Goal: Task Accomplishment & Management: Use online tool/utility

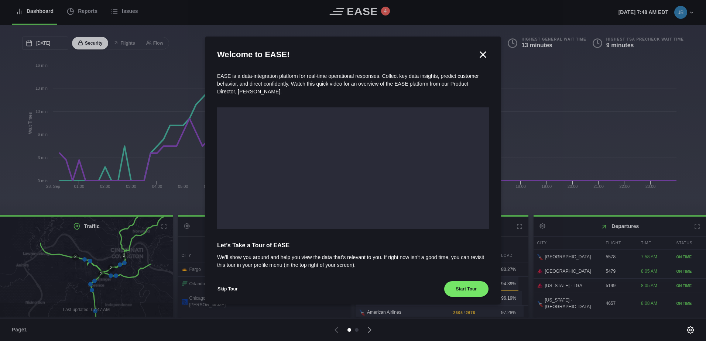
click at [480, 54] on icon at bounding box center [483, 55] width 6 height 6
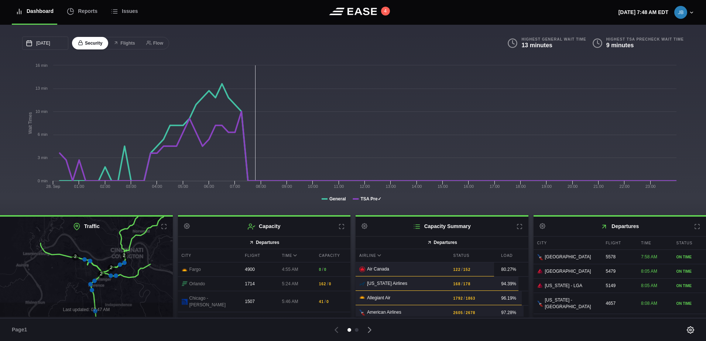
click at [26, 10] on div "Dashboard" at bounding box center [35, 11] width 38 height 25
click at [18, 11] on icon at bounding box center [19, 11] width 7 height 7
click at [48, 14] on div "Dashboard" at bounding box center [35, 11] width 38 height 25
click at [85, 14] on div "Reports" at bounding box center [82, 11] width 31 height 25
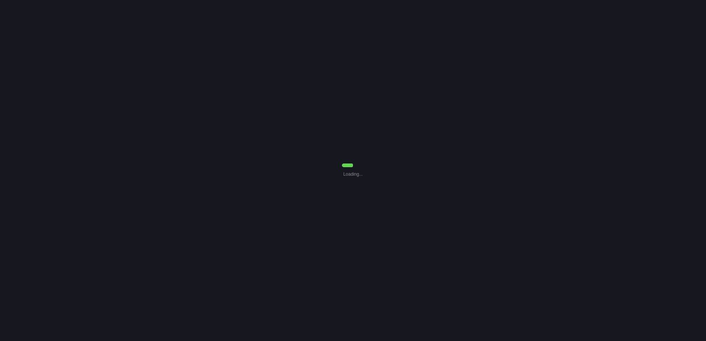
select select "7"
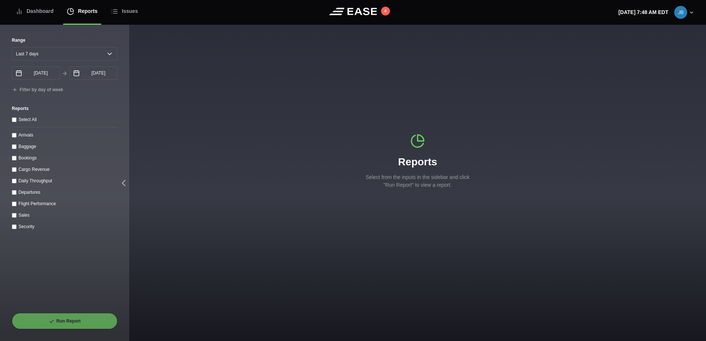
click at [10, 223] on div "Range [DATE] Last 7 days Last 14 days Last 30 days Last 6 weeks [DATE] Septembe…" at bounding box center [64, 183] width 129 height 316
click at [15, 218] on input "Sales" at bounding box center [14, 215] width 5 height 5
checkbox input "true"
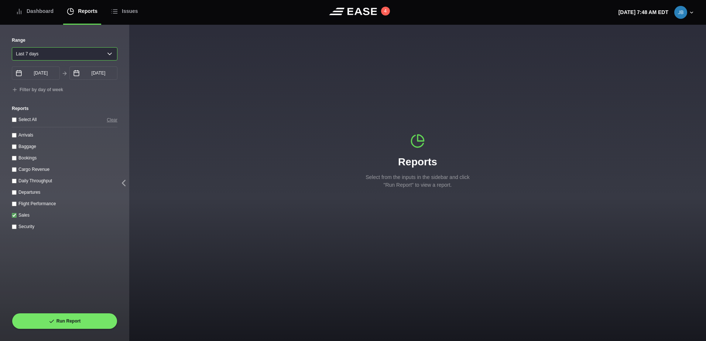
click at [102, 52] on select "[DATE] Last 7 days Last 14 days Last 30 days Last 6 weeks" at bounding box center [65, 53] width 106 height 13
select select "30"
click at [12, 47] on select "[DATE] Last 7 days Last 14 days Last 30 days Last 6 weeks" at bounding box center [65, 53] width 106 height 13
type input "[DATE]"
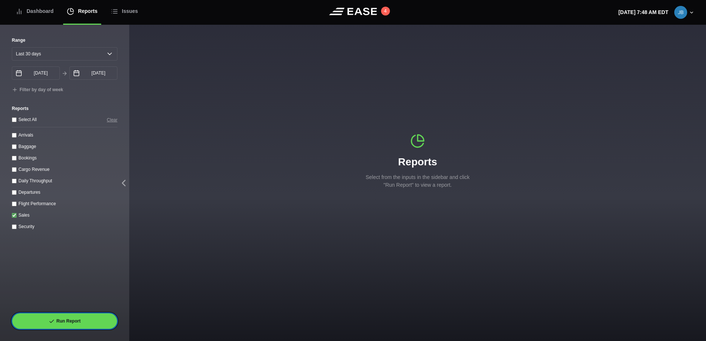
click at [73, 314] on button "Run Report" at bounding box center [65, 321] width 106 height 16
select select "30"
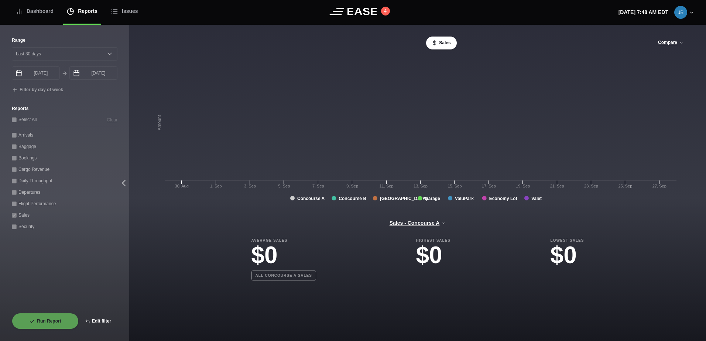
click at [105, 322] on button "Edit filter" at bounding box center [98, 321] width 39 height 16
select select "0"
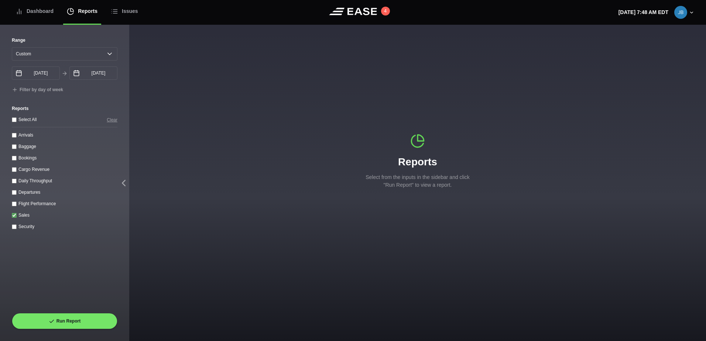
click at [15, 217] on input "Sales" at bounding box center [14, 215] width 5 height 5
checkbox input "false"
click at [15, 229] on input "Security" at bounding box center [14, 227] width 5 height 5
checkbox input "false"
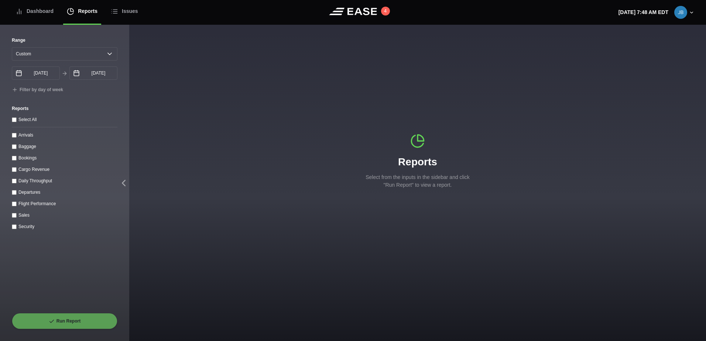
click at [14, 183] on throughput "Daily Throughput" at bounding box center [14, 181] width 5 height 5
checkbox throughput "true"
click at [72, 322] on button "Run Report" at bounding box center [65, 321] width 106 height 16
select select "30"
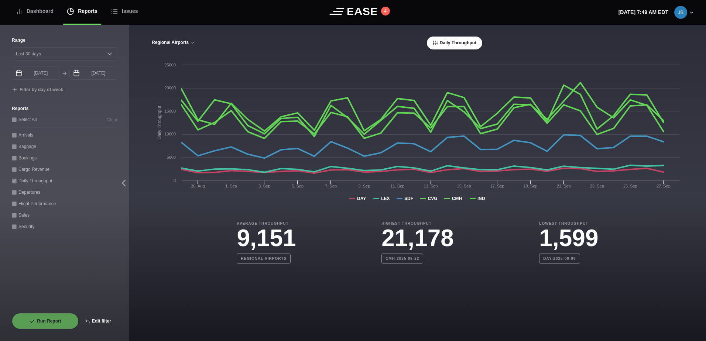
click at [188, 41] on button "Regional Airports" at bounding box center [173, 42] width 44 height 5
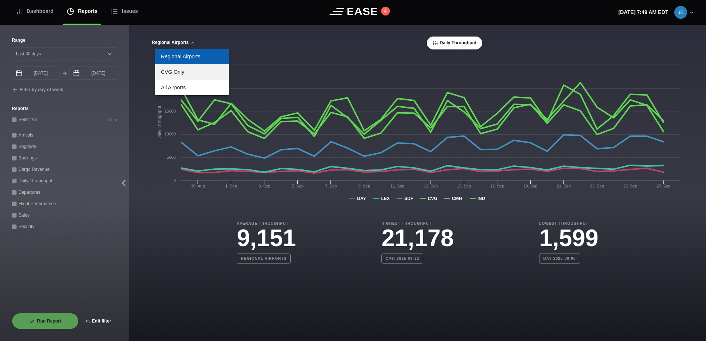
click at [171, 73] on link "CVG Only" at bounding box center [192, 72] width 74 height 15
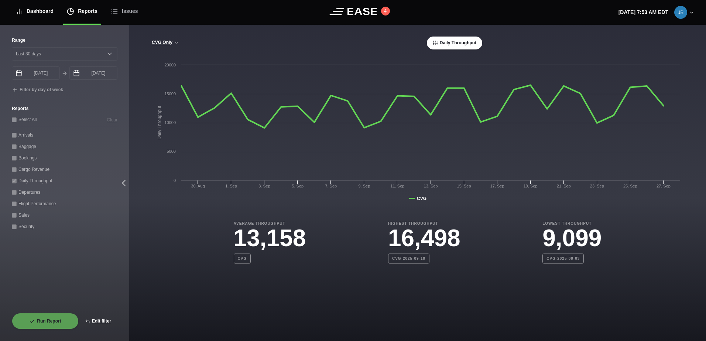
click at [32, 10] on div "Dashboard" at bounding box center [35, 11] width 38 height 25
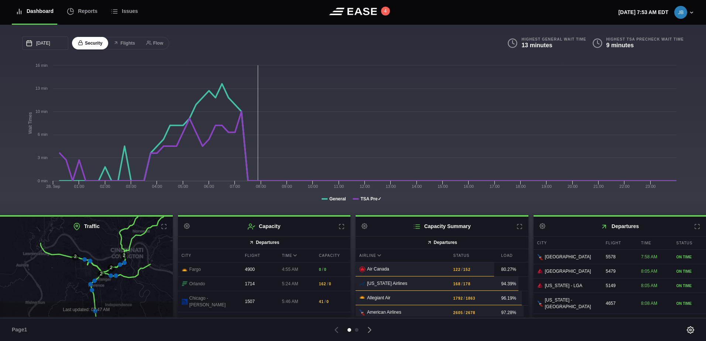
click at [517, 229] on icon at bounding box center [520, 227] width 6 height 6
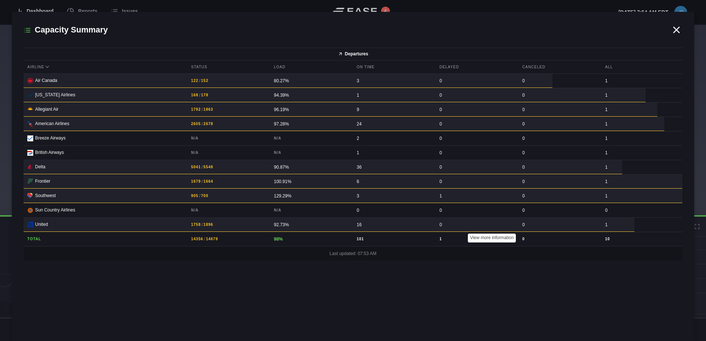
click at [677, 29] on icon at bounding box center [677, 30] width 6 height 6
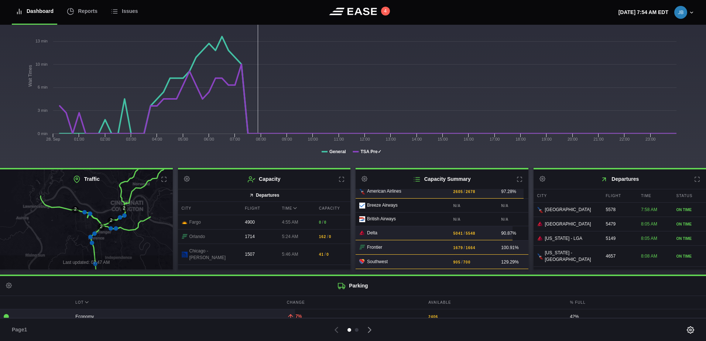
scroll to position [106, 0]
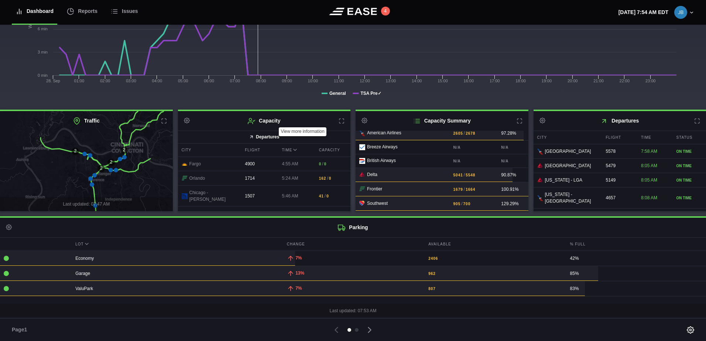
click at [340, 121] on icon at bounding box center [342, 121] width 6 height 6
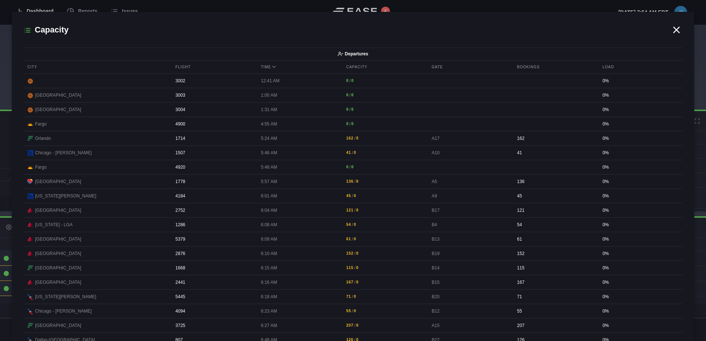
click at [675, 29] on icon at bounding box center [676, 29] width 11 height 11
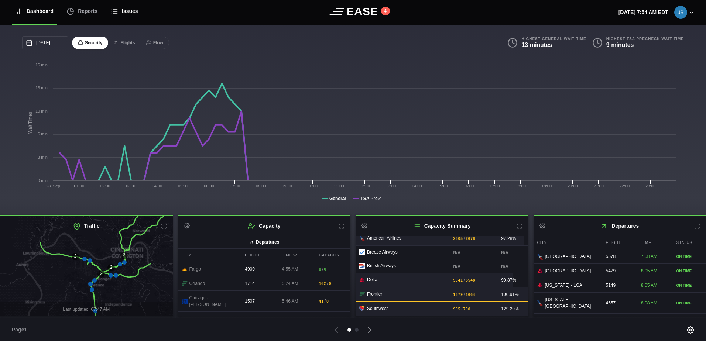
scroll to position [0, 0]
click at [512, 227] on h2 "Capacity Summary Settings" at bounding box center [442, 227] width 173 height 20
click at [370, 327] on icon at bounding box center [370, 330] width 10 height 10
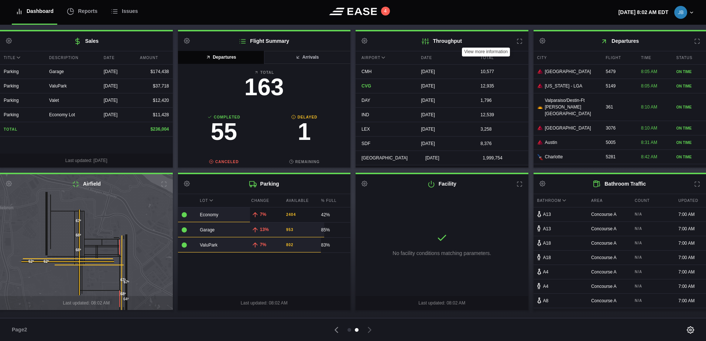
click at [519, 42] on icon at bounding box center [520, 41] width 6 height 6
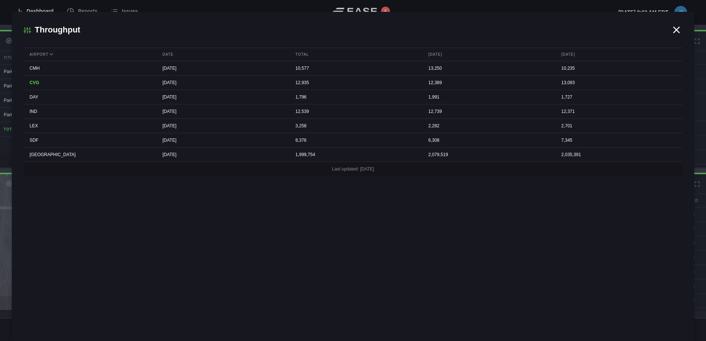
click at [28, 29] on icon at bounding box center [27, 30] width 7 height 7
click at [28, 31] on icon at bounding box center [27, 30] width 7 height 7
click at [679, 31] on icon at bounding box center [676, 29] width 11 height 11
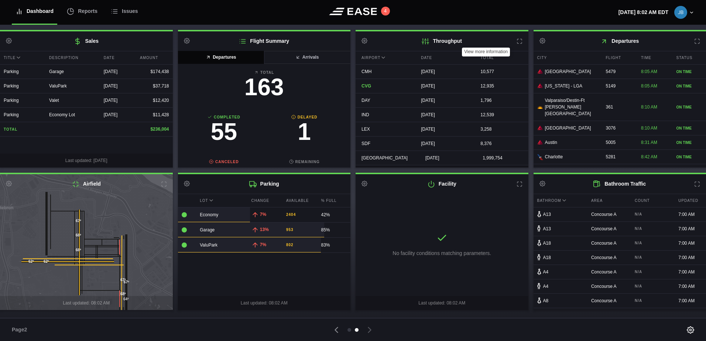
click at [518, 42] on icon at bounding box center [520, 41] width 6 height 6
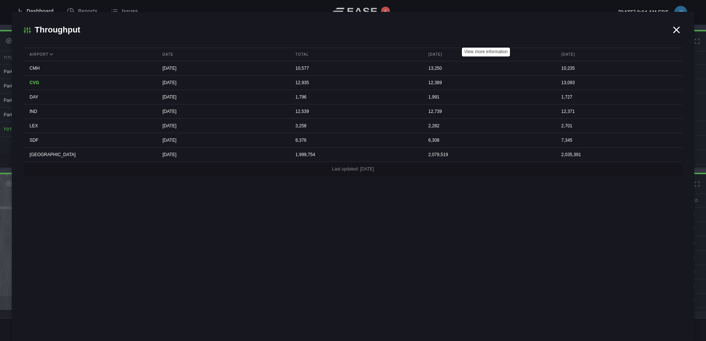
click at [674, 28] on icon at bounding box center [676, 29] width 11 height 11
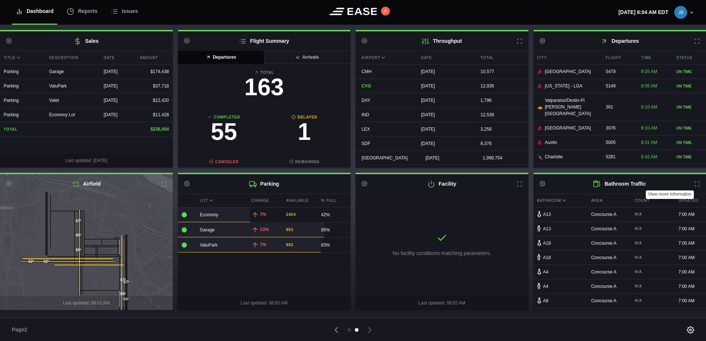
click at [695, 184] on icon at bounding box center [697, 184] width 6 height 6
